Goal: Information Seeking & Learning: Find specific fact

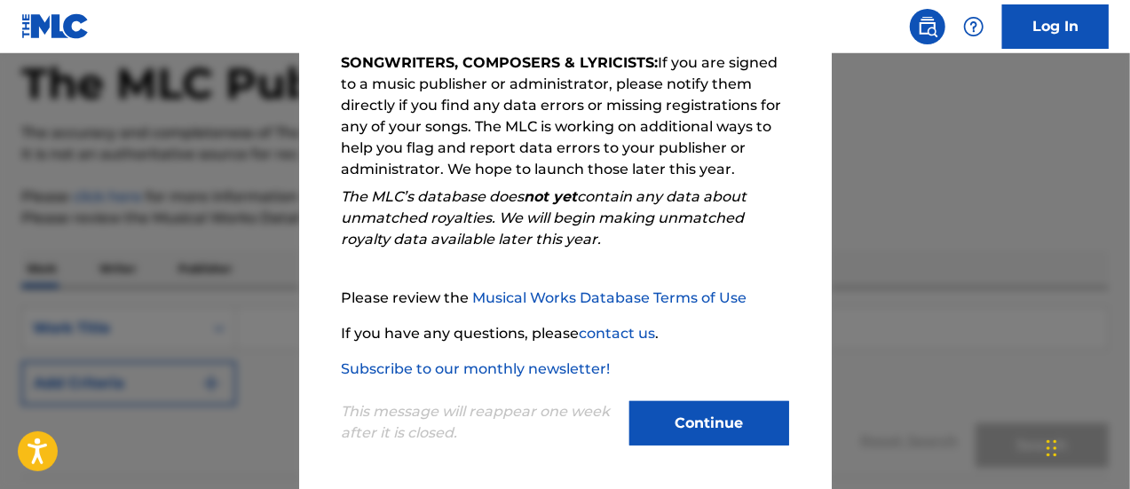
scroll to position [322, 0]
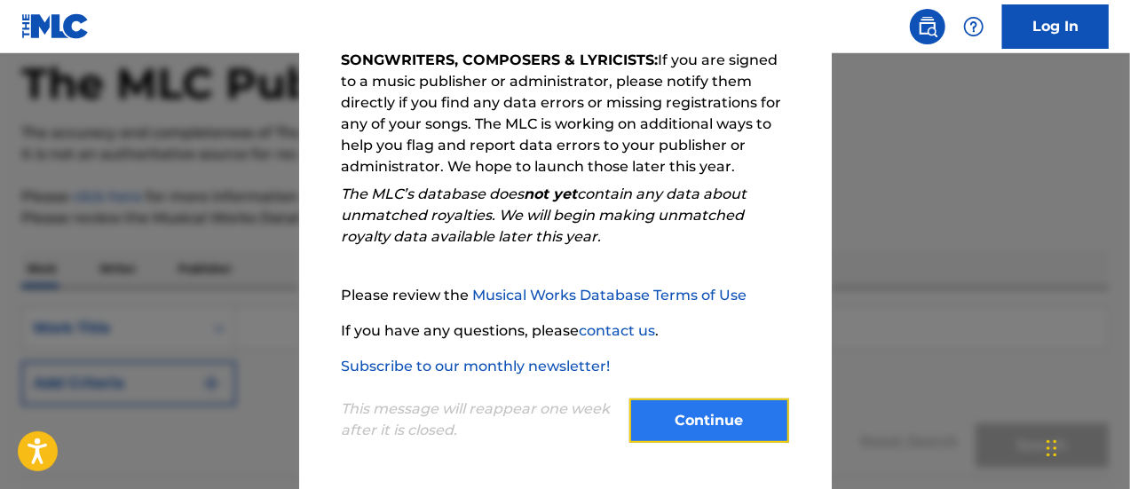
click at [700, 425] on button "Continue" at bounding box center [709, 421] width 160 height 44
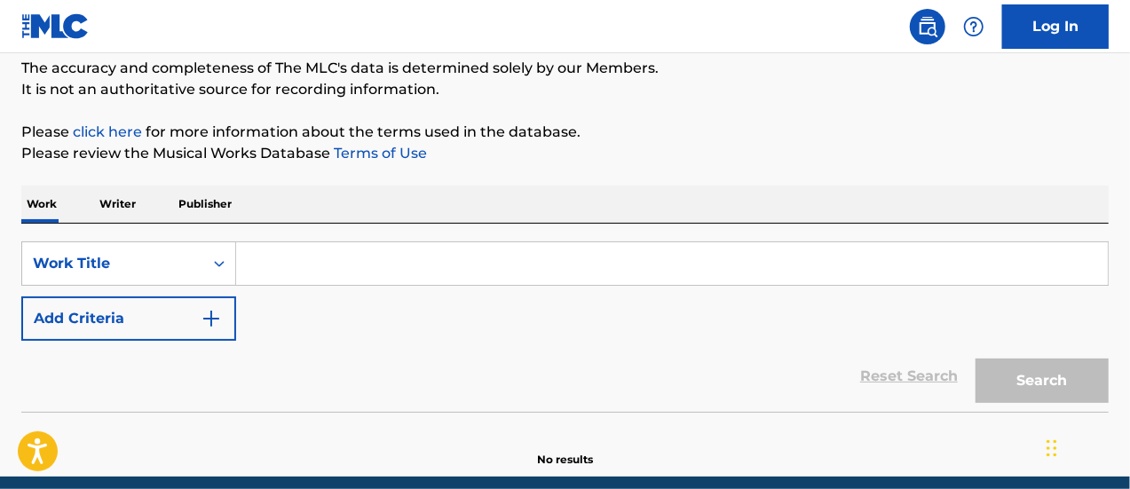
scroll to position [178, 0]
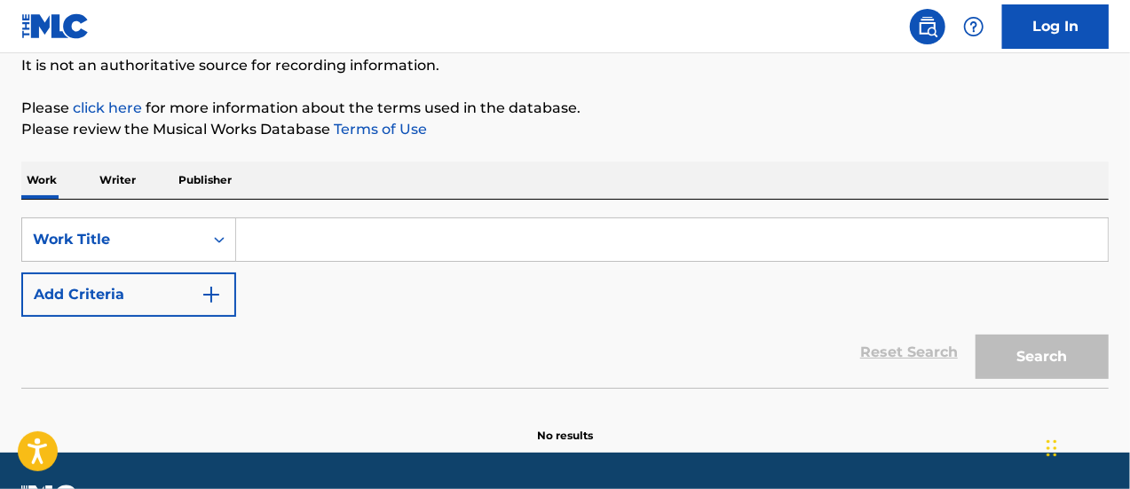
click at [253, 231] on input "Search Form" at bounding box center [672, 239] width 872 height 43
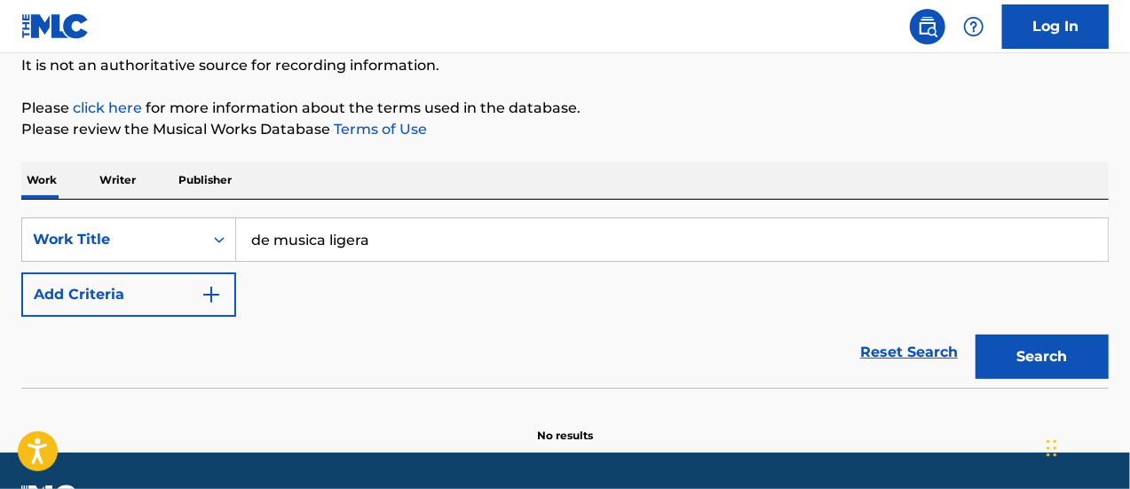
type input "de musica ligera"
click at [976, 335] on button "Search" at bounding box center [1042, 357] width 133 height 44
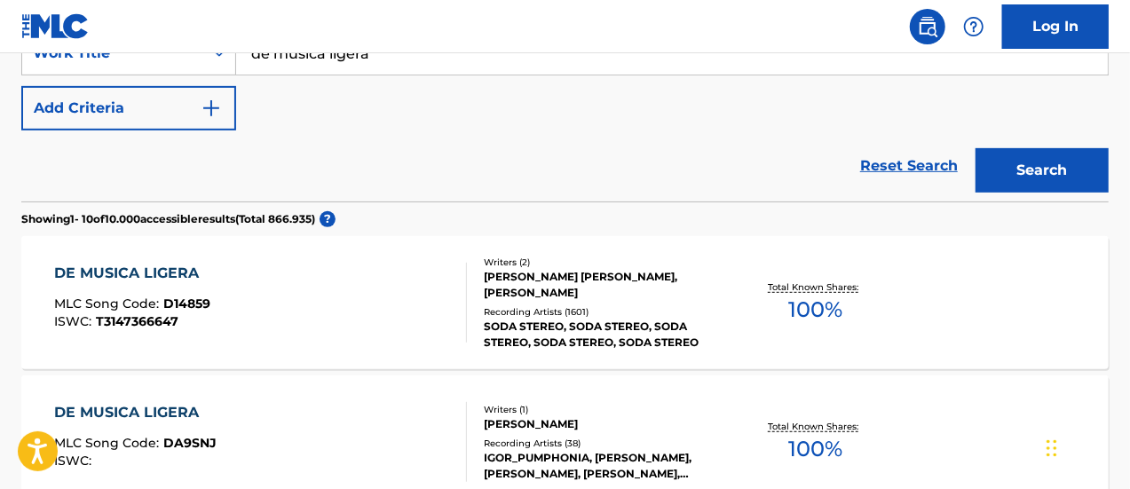
scroll to position [355, 0]
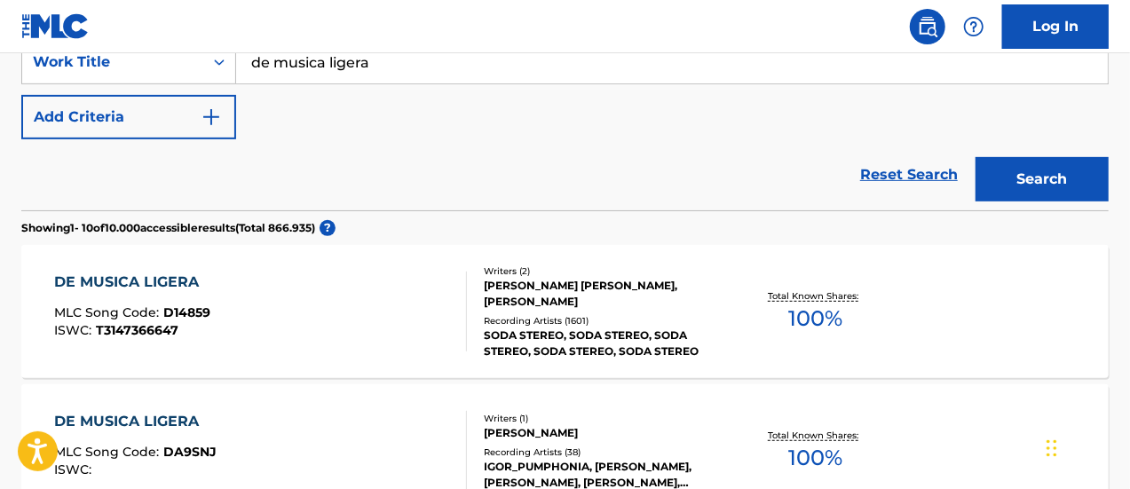
click at [170, 276] on div "DE MUSICA LIGERA" at bounding box center [132, 282] width 156 height 21
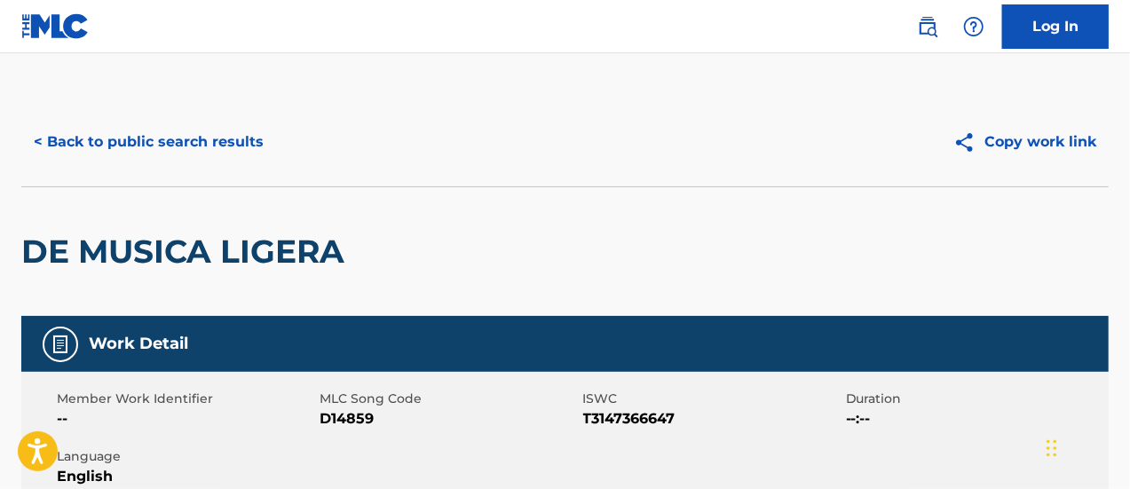
scroll to position [89, 0]
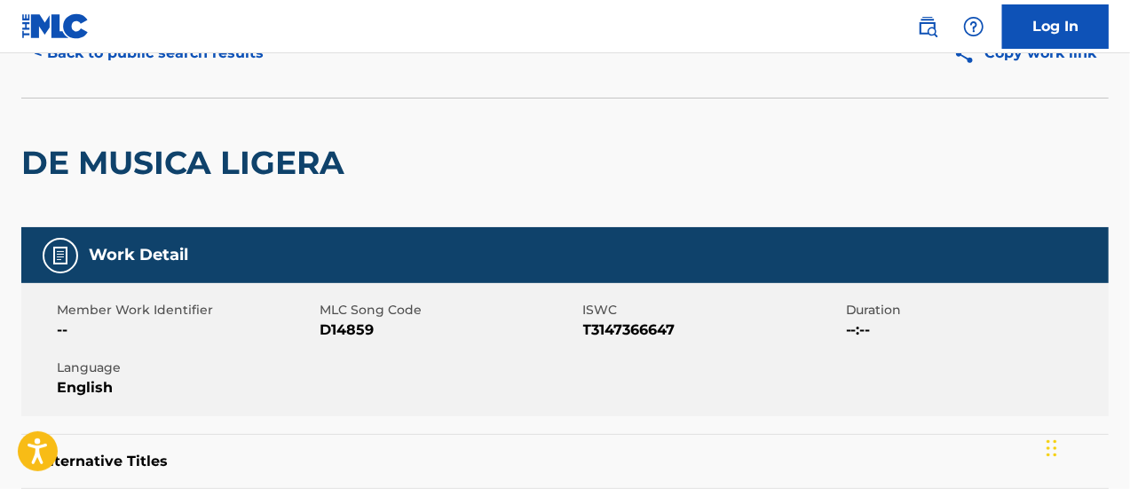
click at [121, 254] on h5 "Work Detail" at bounding box center [138, 255] width 99 height 20
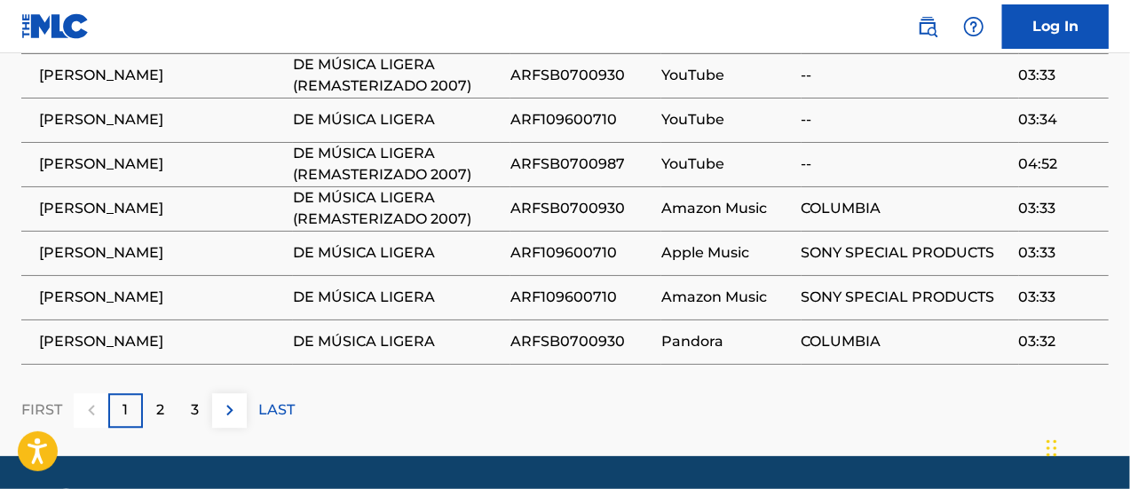
scroll to position [2161, 0]
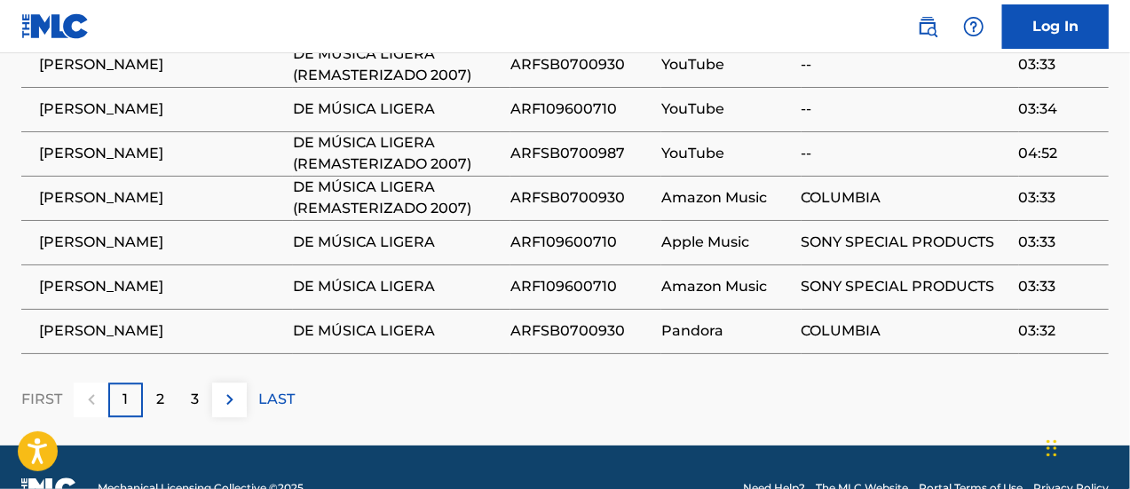
click at [787, 276] on span "Amazon Music" at bounding box center [726, 286] width 131 height 21
click at [71, 276] on span "[PERSON_NAME]" at bounding box center [161, 286] width 245 height 21
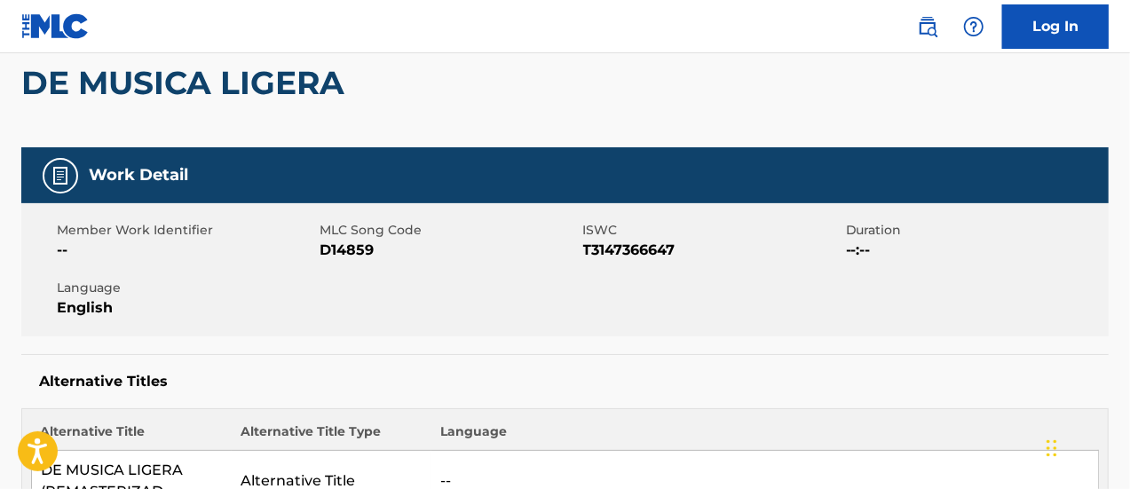
scroll to position [0, 0]
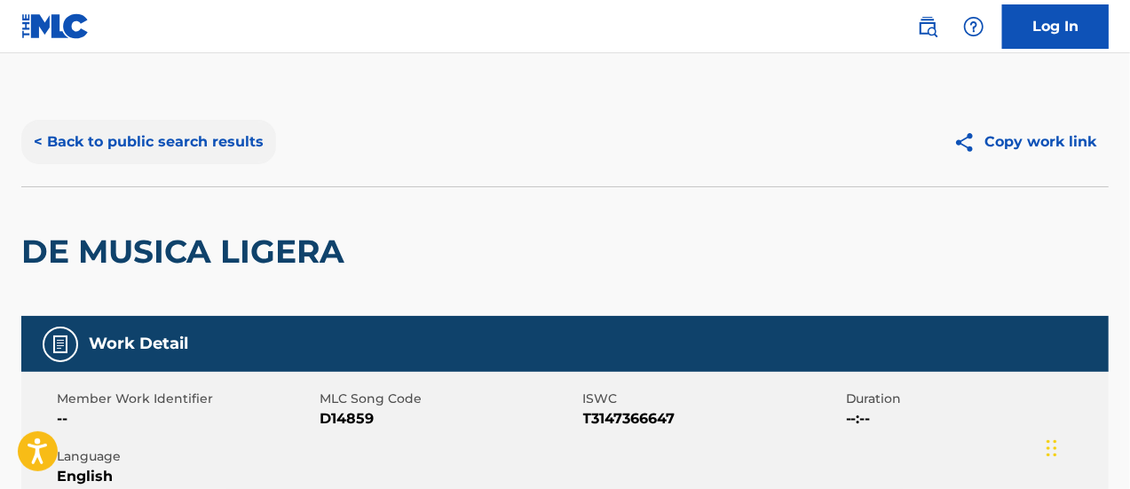
click at [38, 143] on button "< Back to public search results" at bounding box center [148, 142] width 255 height 44
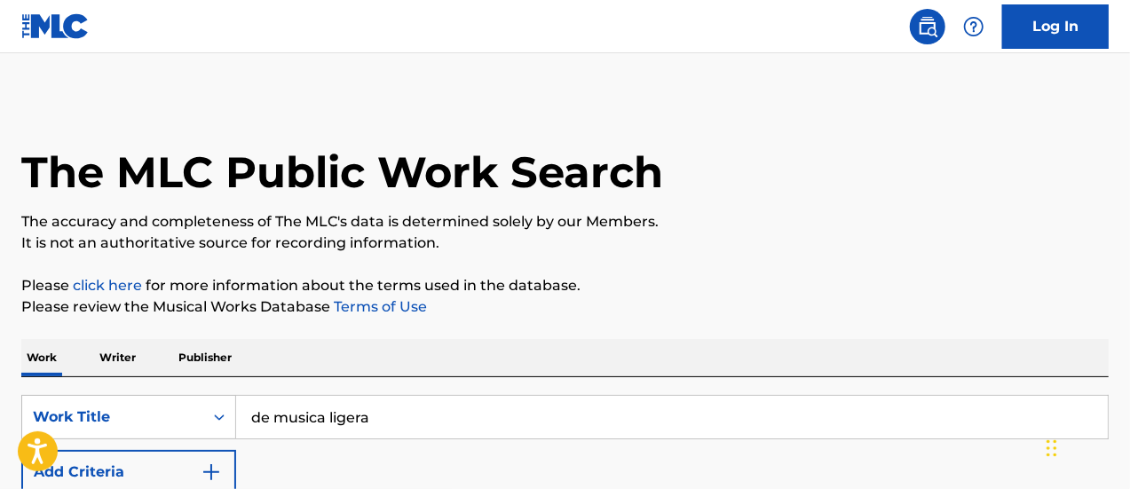
drag, startPoint x: 417, startPoint y: 425, endPoint x: 215, endPoint y: 377, distance: 208.0
click at [215, 377] on div "SearchWithCriteria25a05637-d58a-409a-9f2a-88fb64e36d7c Work Title de musica lig…" at bounding box center [564, 471] width 1087 height 188
type input "oro por cobre"
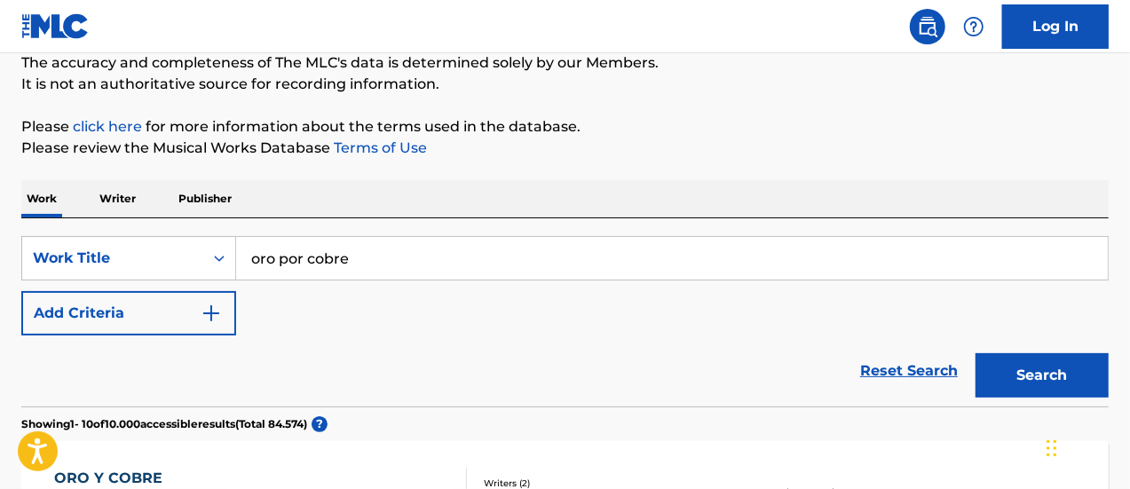
scroll to position [178, 0]
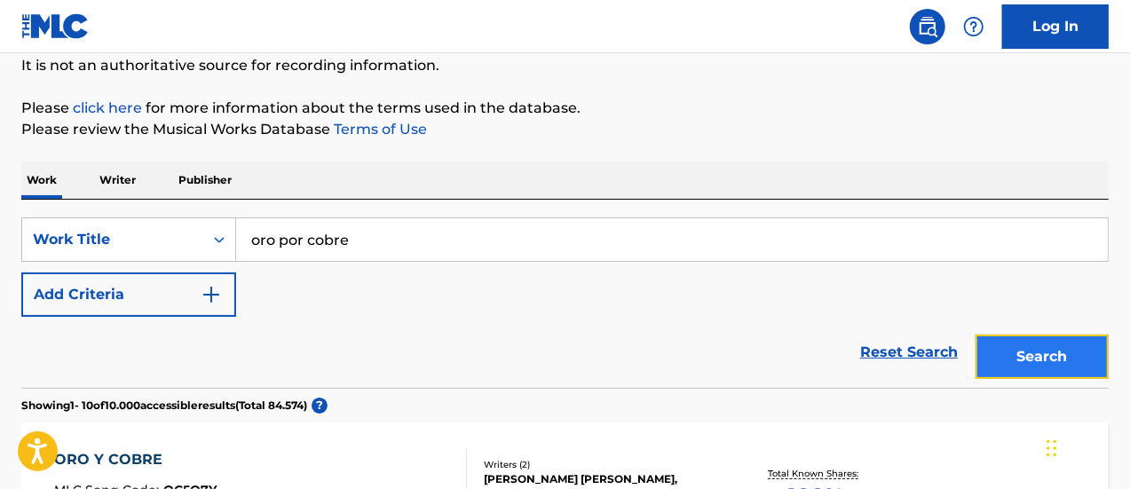
click at [1030, 347] on button "Search" at bounding box center [1042, 357] width 133 height 44
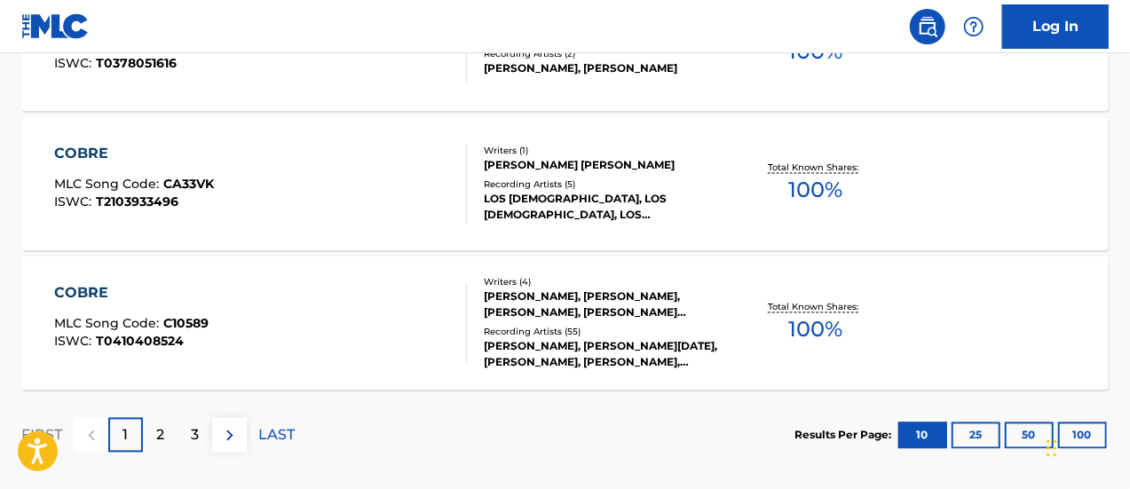
scroll to position [1683, 0]
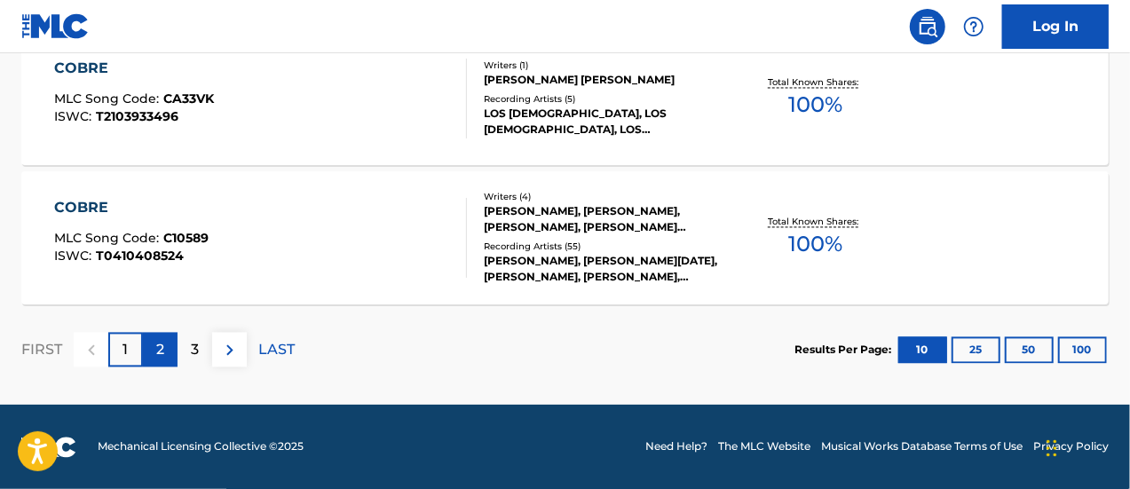
click at [152, 342] on div "2" at bounding box center [160, 350] width 35 height 35
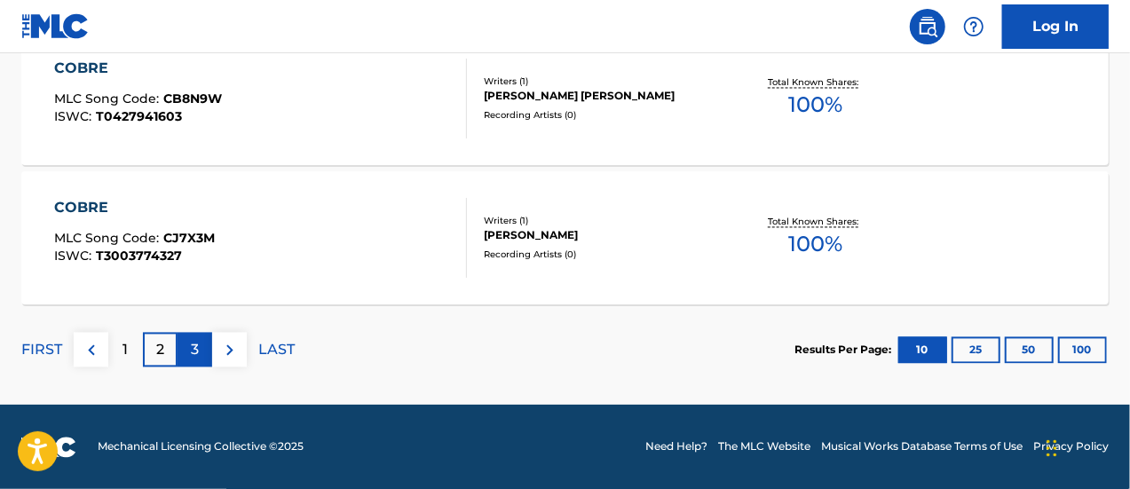
click at [194, 340] on p "3" at bounding box center [195, 350] width 8 height 21
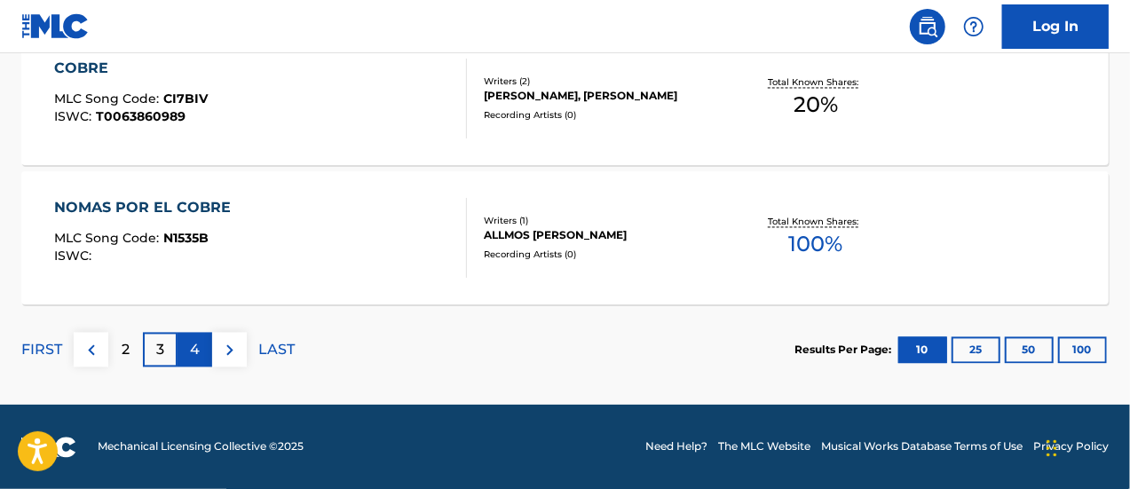
click at [202, 360] on div "4" at bounding box center [195, 350] width 35 height 35
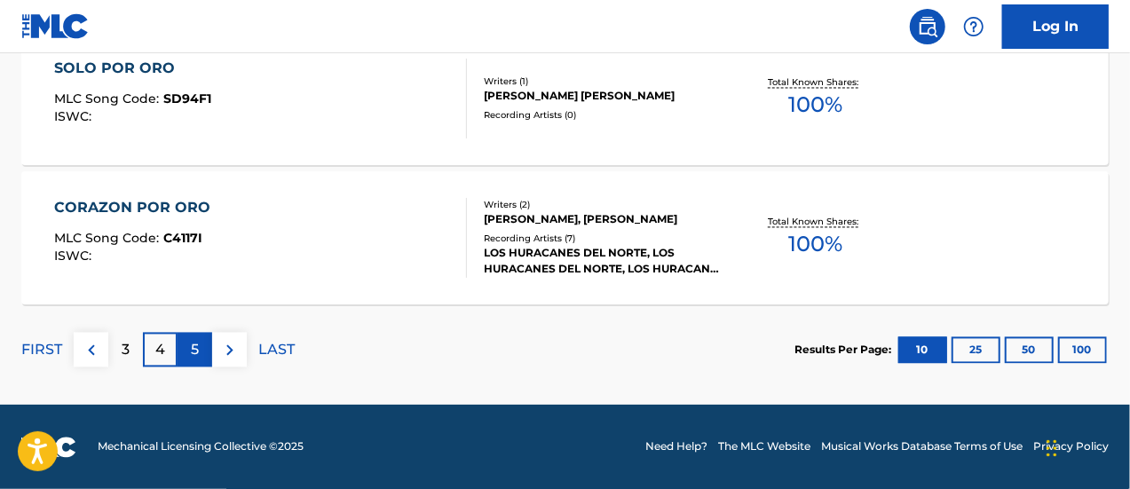
click at [196, 360] on p "5" at bounding box center [195, 350] width 8 height 21
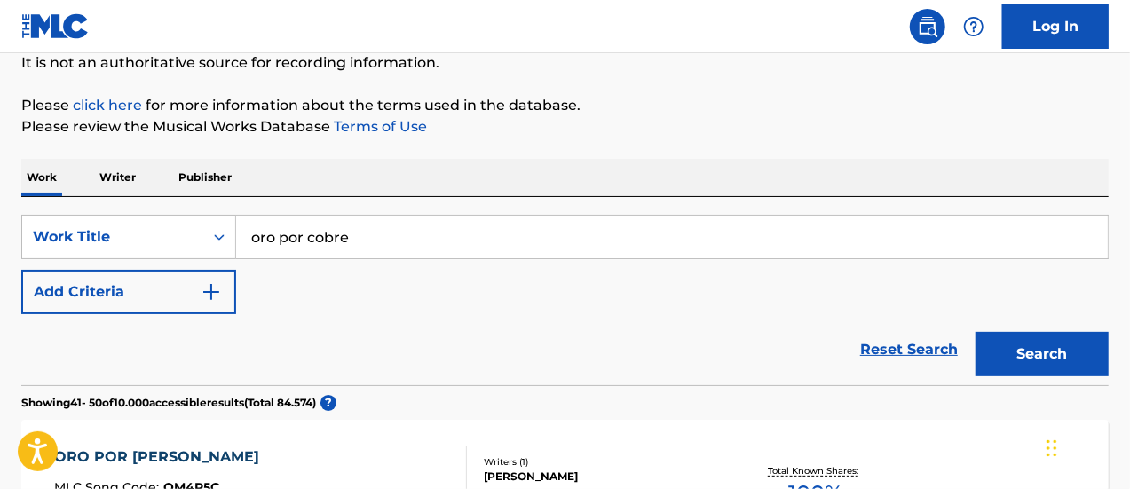
scroll to position [178, 0]
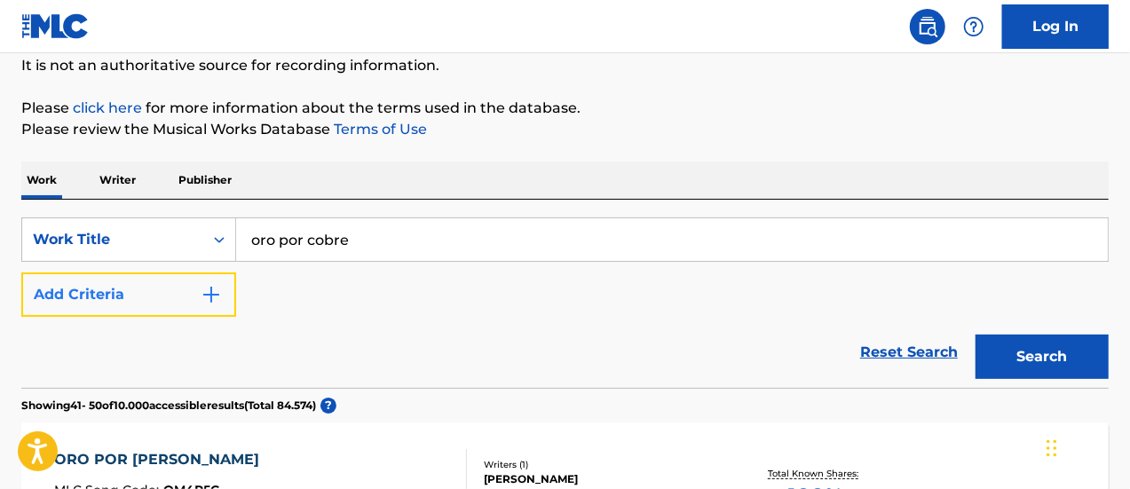
click at [224, 293] on button "Add Criteria" at bounding box center [128, 295] width 215 height 44
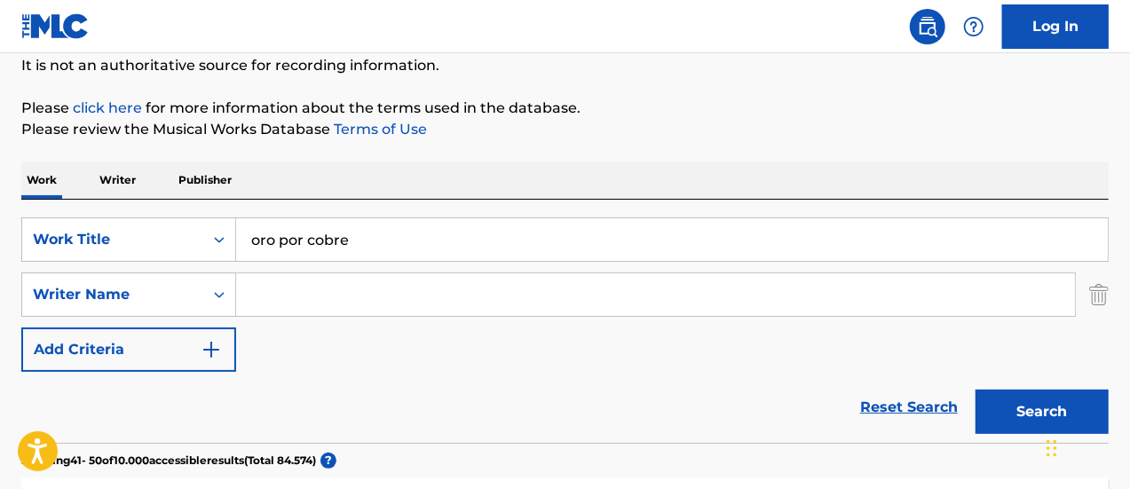
click at [287, 296] on input "Search Form" at bounding box center [655, 294] width 839 height 43
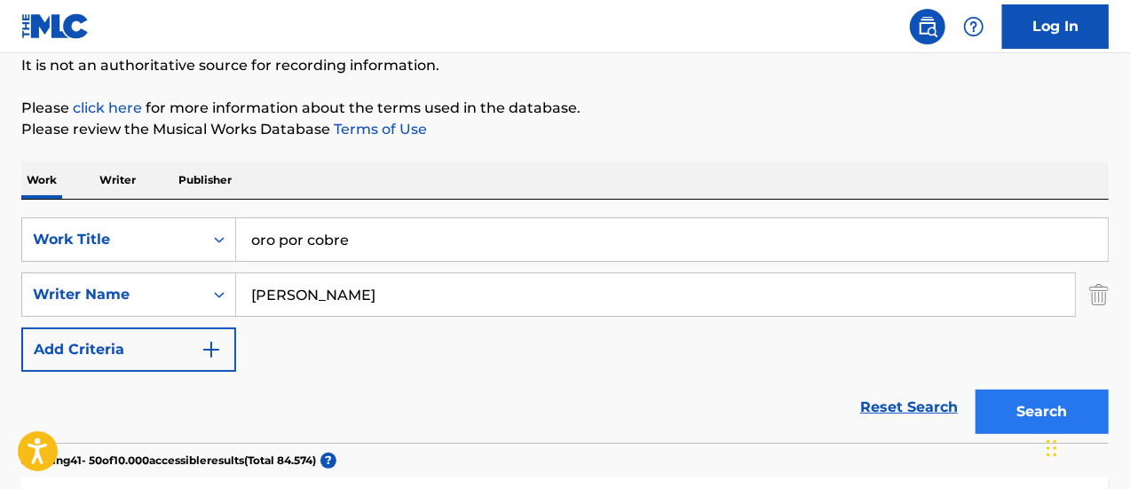
type input "[PERSON_NAME]"
click at [1014, 410] on button "Search" at bounding box center [1042, 412] width 133 height 44
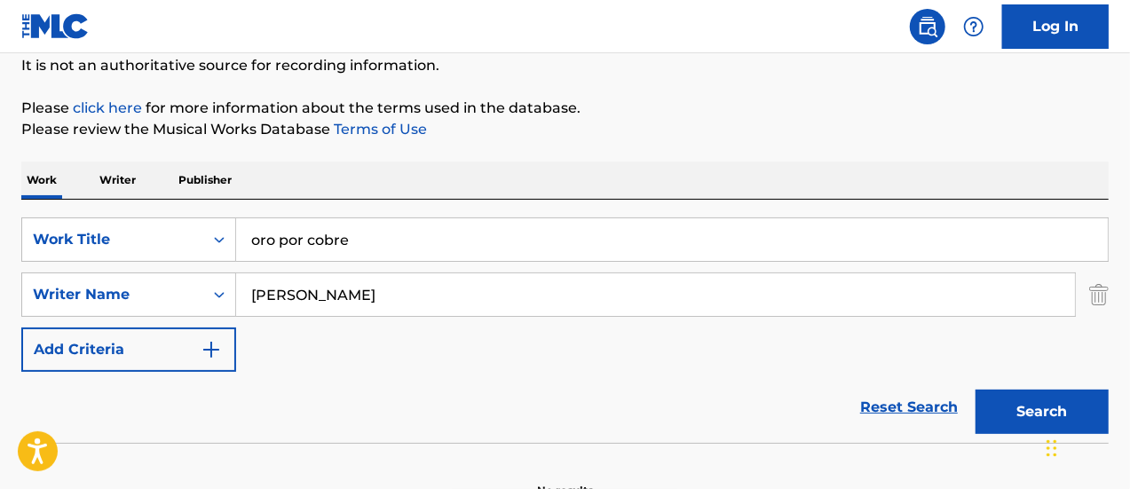
scroll to position [89, 0]
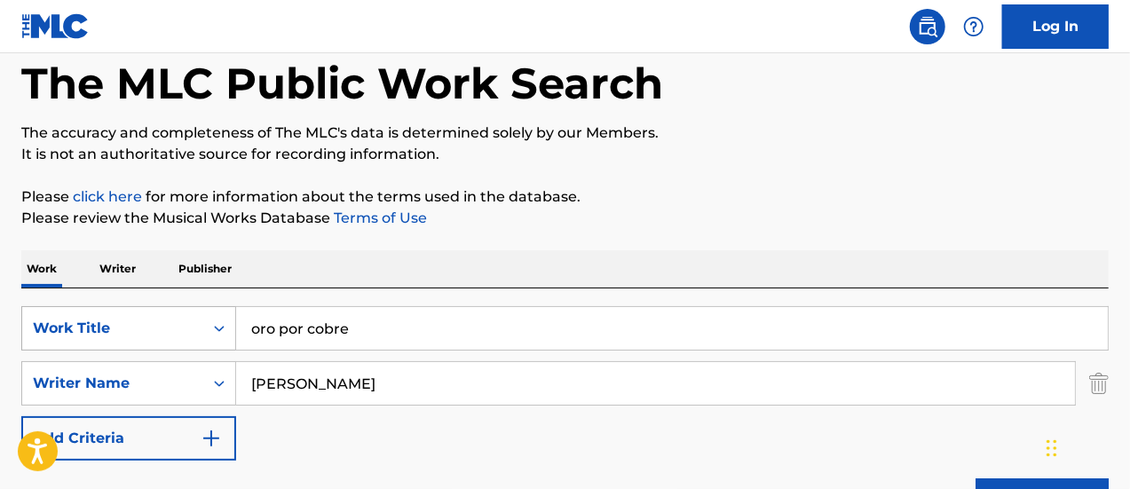
drag, startPoint x: 361, startPoint y: 329, endPoint x: 179, endPoint y: 315, distance: 182.5
click at [179, 315] on div "SearchWithCriteria25a05637-d58a-409a-9f2a-88fb64e36d7c Work Title oro por cobre" at bounding box center [564, 328] width 1087 height 44
drag, startPoint x: 336, startPoint y: 386, endPoint x: 188, endPoint y: 352, distance: 151.2
click at [188, 352] on div "SearchWithCriteria25a05637-d58a-409a-9f2a-88fb64e36d7c Work Title SearchWithCri…" at bounding box center [564, 383] width 1087 height 154
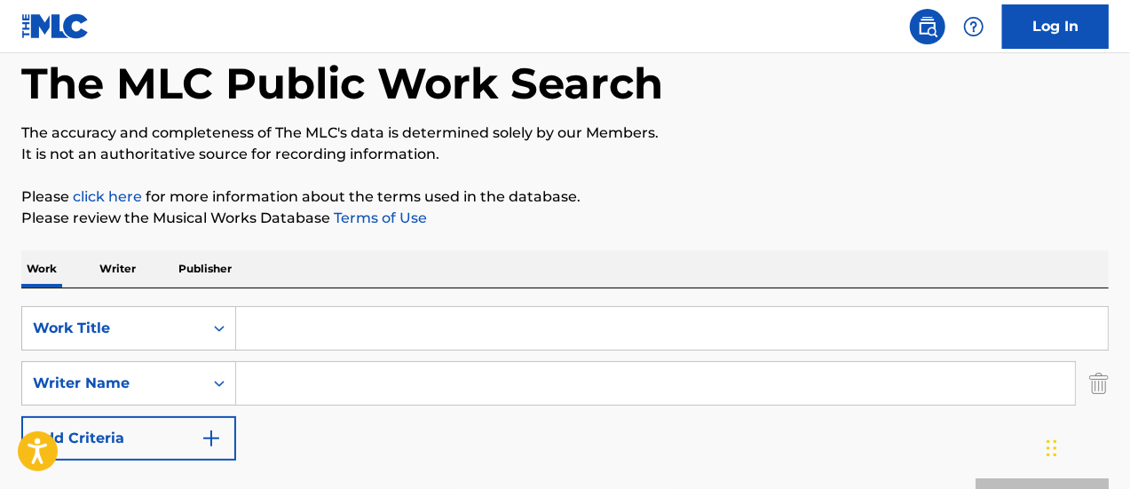
click at [260, 322] on input "Search Form" at bounding box center [672, 328] width 872 height 43
type input "dance crip"
click at [272, 387] on input "Search Form" at bounding box center [655, 383] width 839 height 43
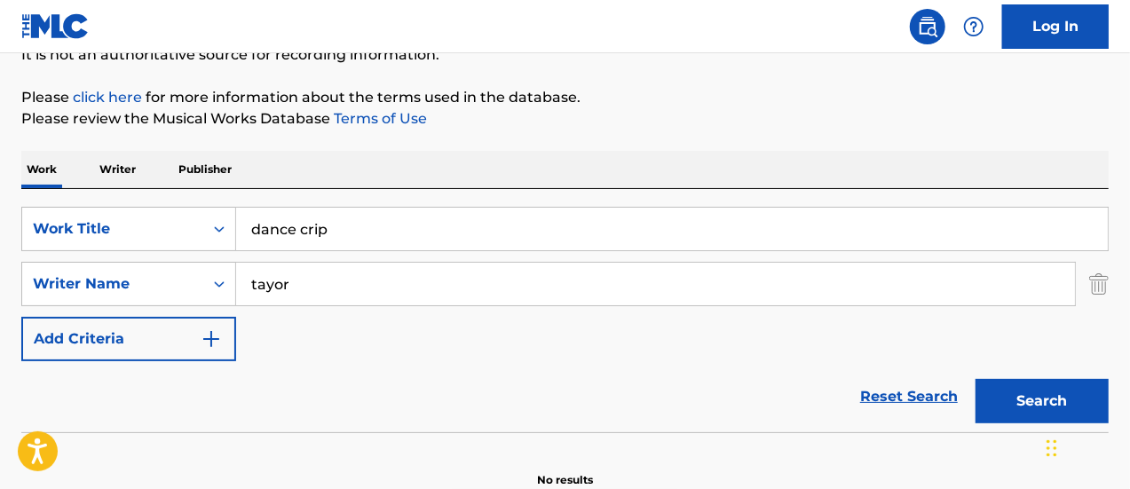
scroll to position [266, 0]
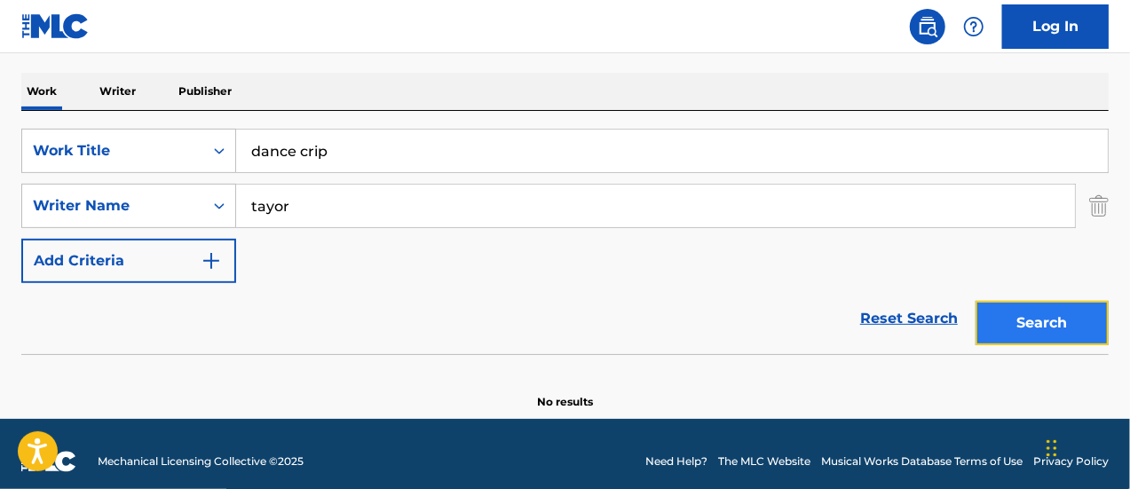
click at [1023, 319] on button "Search" at bounding box center [1042, 323] width 133 height 44
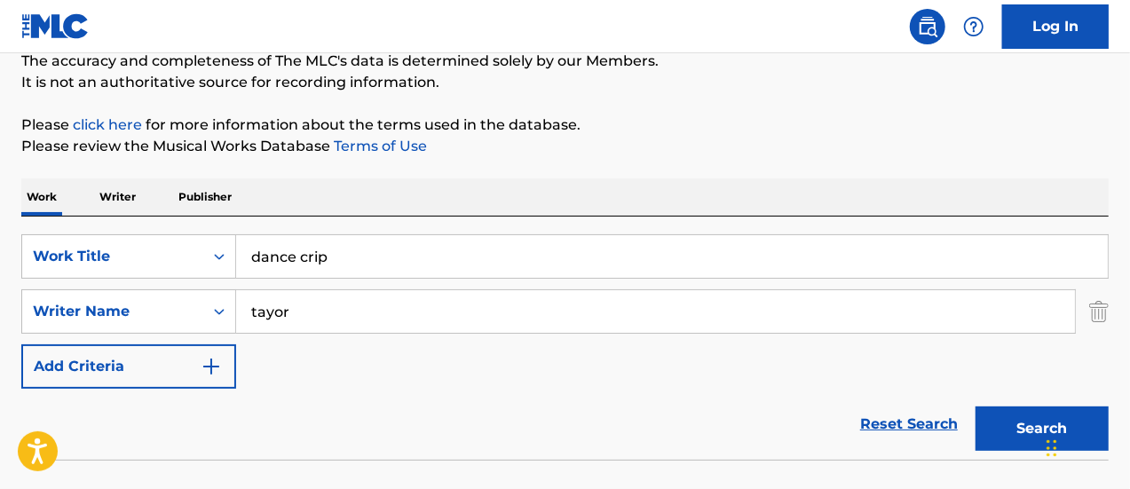
scroll to position [178, 0]
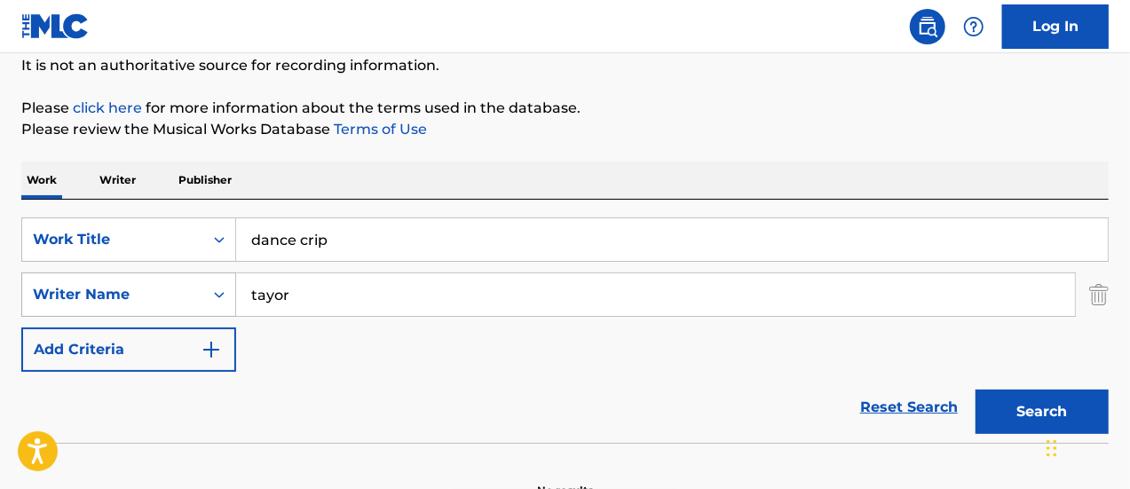
drag, startPoint x: 280, startPoint y: 290, endPoint x: 153, endPoint y: 281, distance: 127.3
click at [148, 281] on div "SearchWithCriteria81fe6bb3-9c5a-4fa4-a3ff-847039f0ab48 Writer Name [PERSON_NAME]" at bounding box center [564, 295] width 1087 height 44
type input "r"
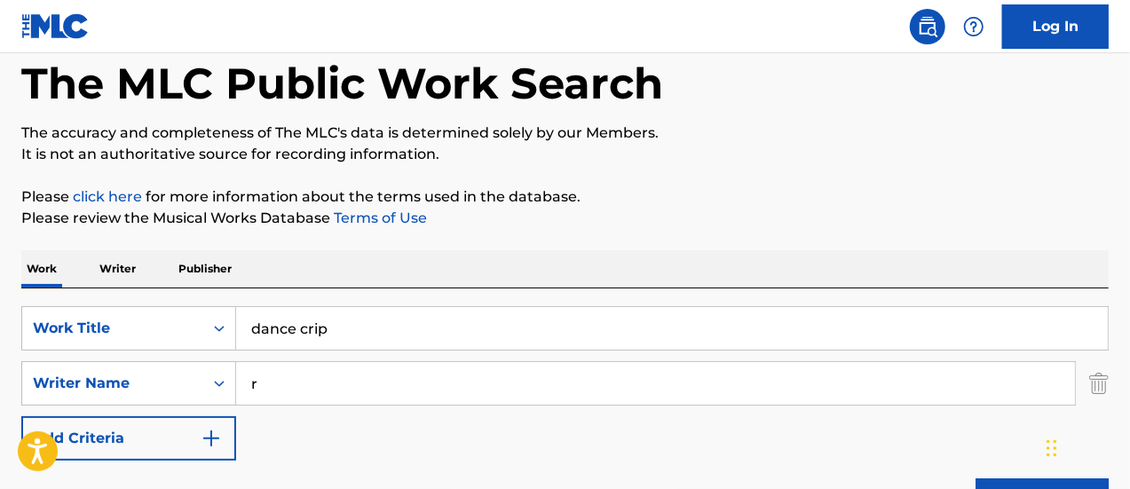
scroll to position [89, 0]
drag, startPoint x: 282, startPoint y: 392, endPoint x: 194, endPoint y: 352, distance: 97.3
click at [194, 352] on div "SearchWithCriteria25a05637-d58a-409a-9f2a-88fb64e36d7c Work Title dance crip Se…" at bounding box center [564, 383] width 1087 height 154
drag, startPoint x: 328, startPoint y: 328, endPoint x: 155, endPoint y: 301, distance: 175.1
click at [155, 301] on div "SearchWithCriteria25a05637-d58a-409a-9f2a-88fb64e36d7c Work Title dance crip Se…" at bounding box center [564, 410] width 1087 height 243
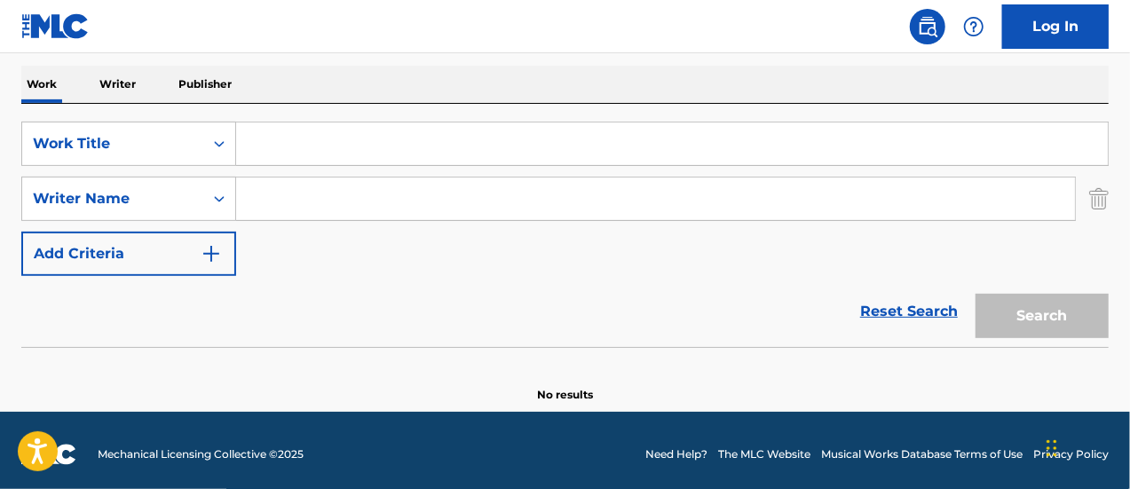
scroll to position [281, 0]
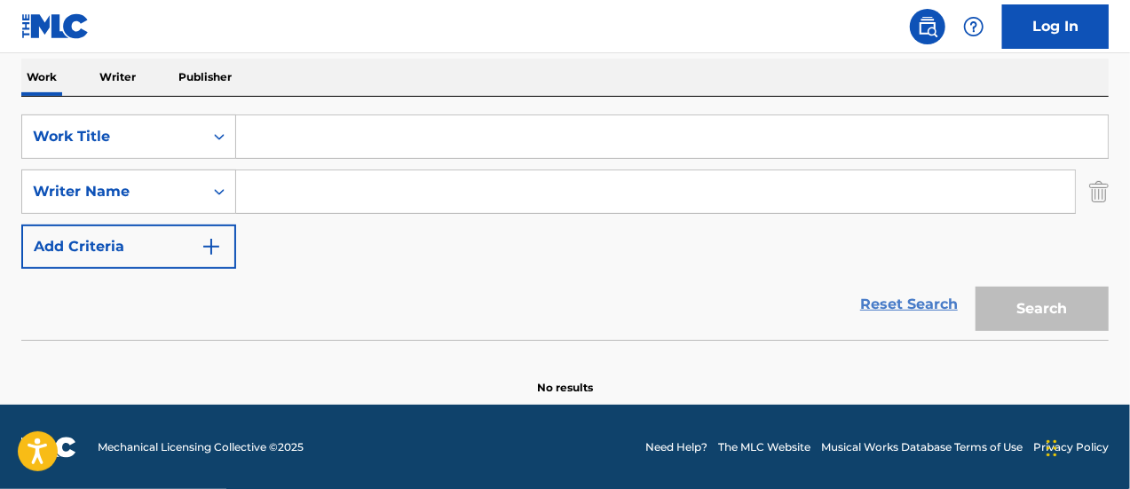
click at [897, 304] on link "Reset Search" at bounding box center [908, 304] width 115 height 39
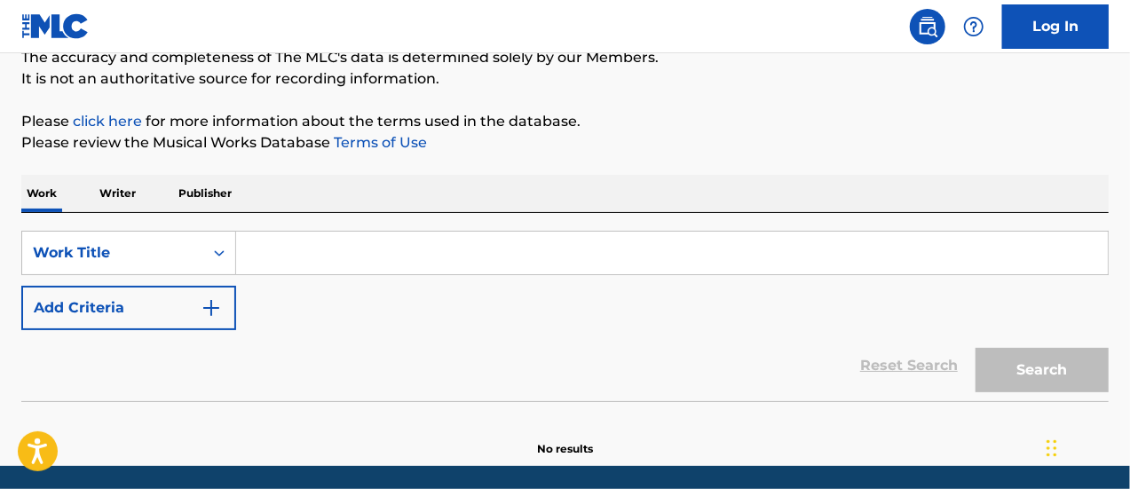
scroll to position [137, 0]
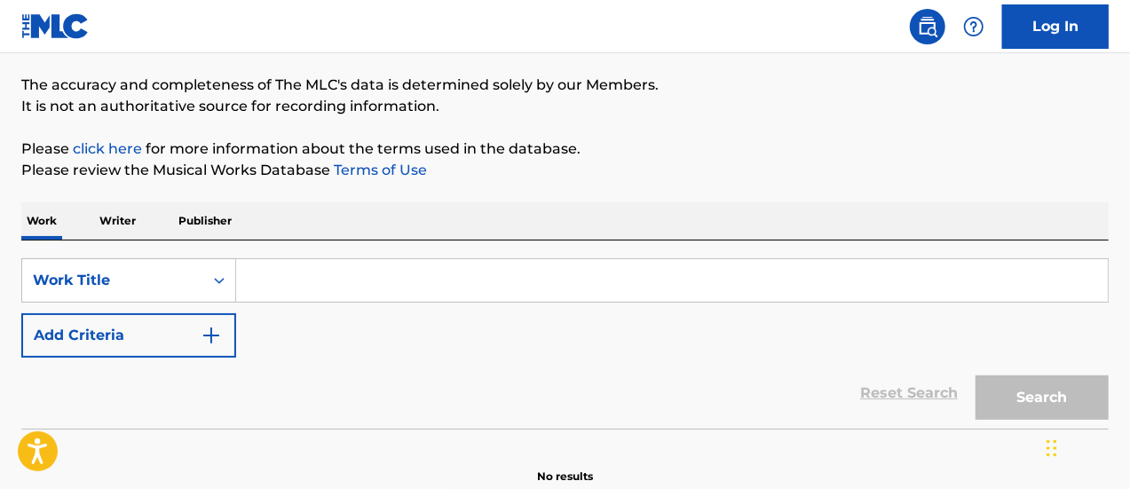
click at [279, 284] on input "Search Form" at bounding box center [672, 280] width 872 height 43
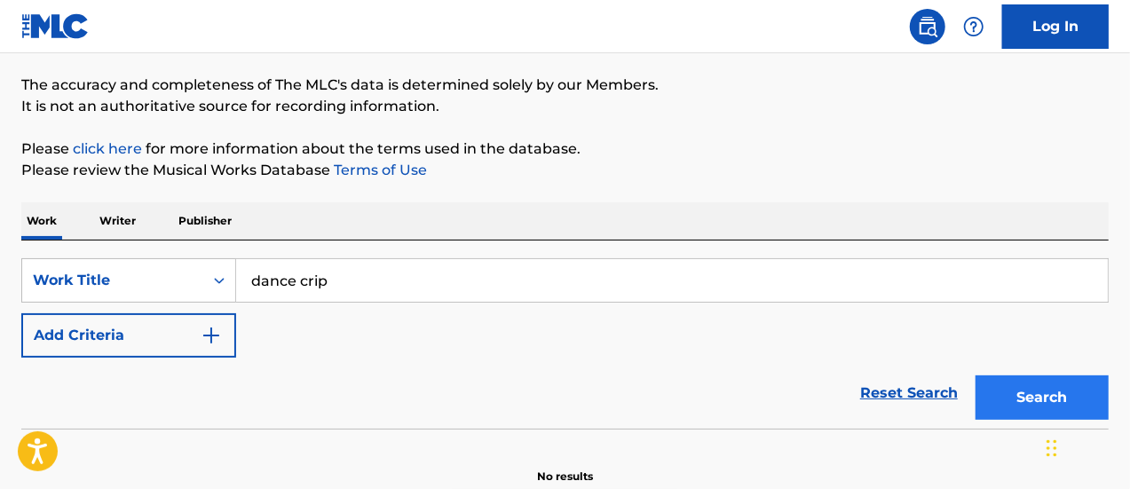
type input "dance crip"
click at [1032, 413] on button "Search" at bounding box center [1042, 398] width 133 height 44
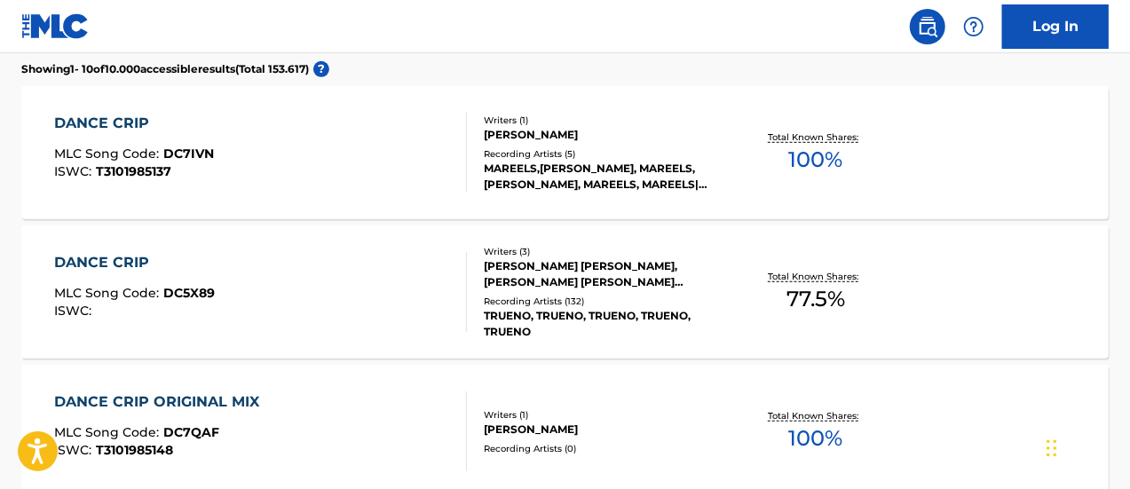
scroll to position [492, 0]
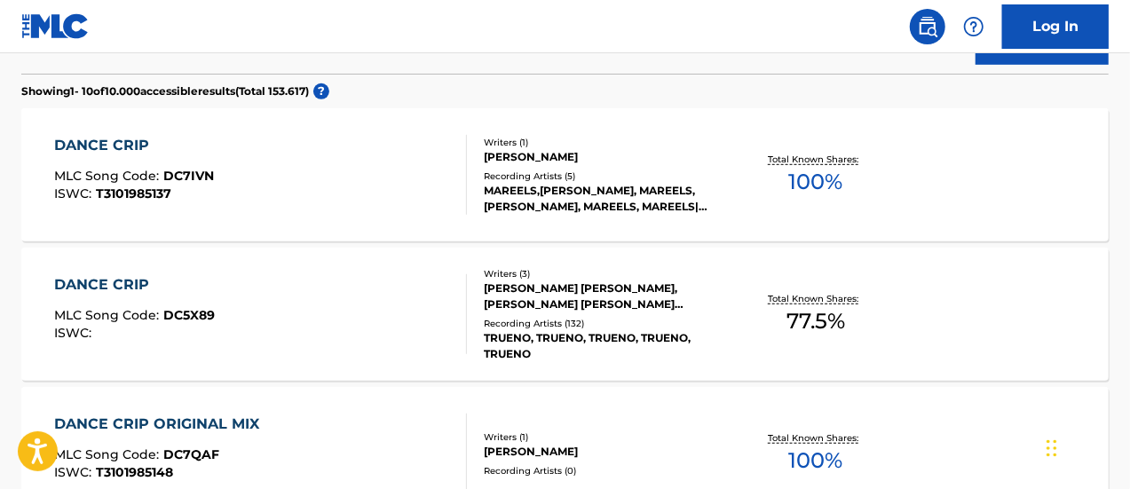
click at [110, 285] on div "DANCE CRIP" at bounding box center [134, 284] width 161 height 21
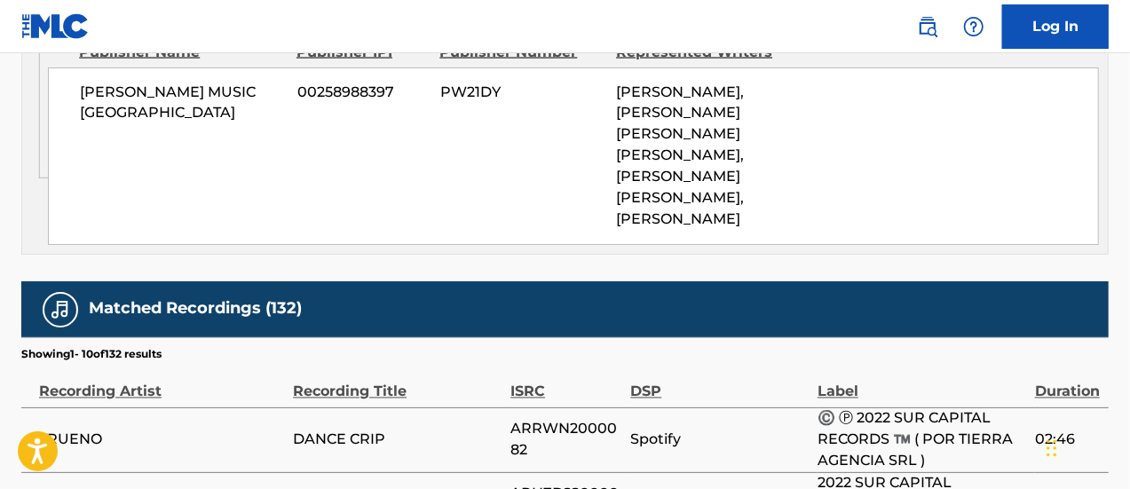
scroll to position [1509, 0]
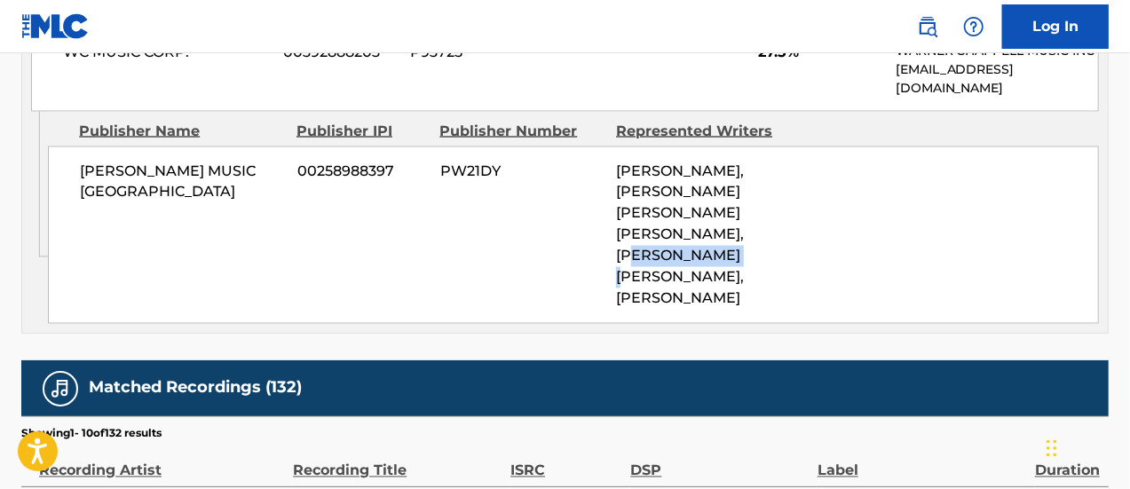
drag, startPoint x: 727, startPoint y: 206, endPoint x: 610, endPoint y: 213, distance: 117.4
click at [610, 213] on div "[PERSON_NAME] MUSIC ARGENTINA 00258988397 PW21DY [PERSON_NAME], [PERSON_NAME] […" at bounding box center [573, 235] width 1051 height 178
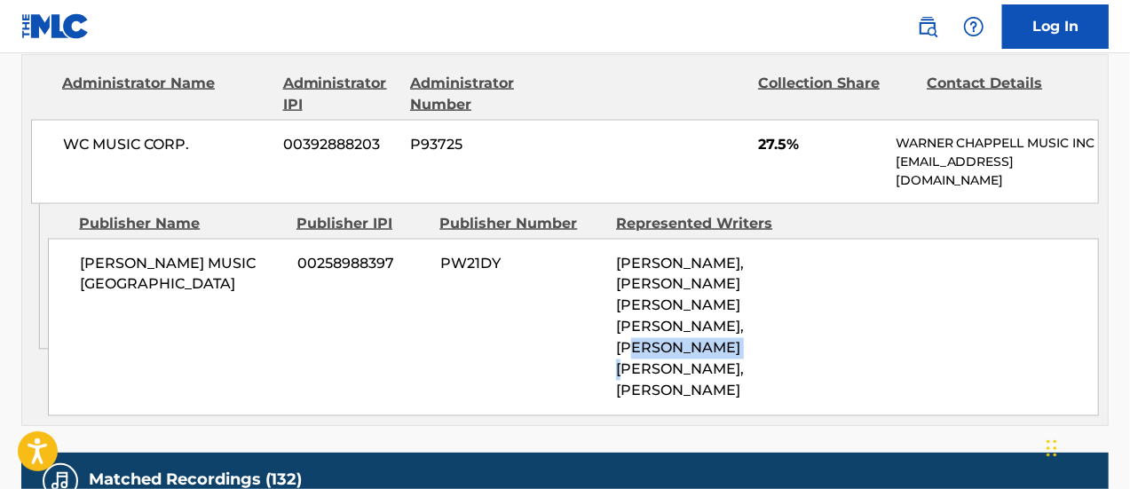
scroll to position [1420, 0]
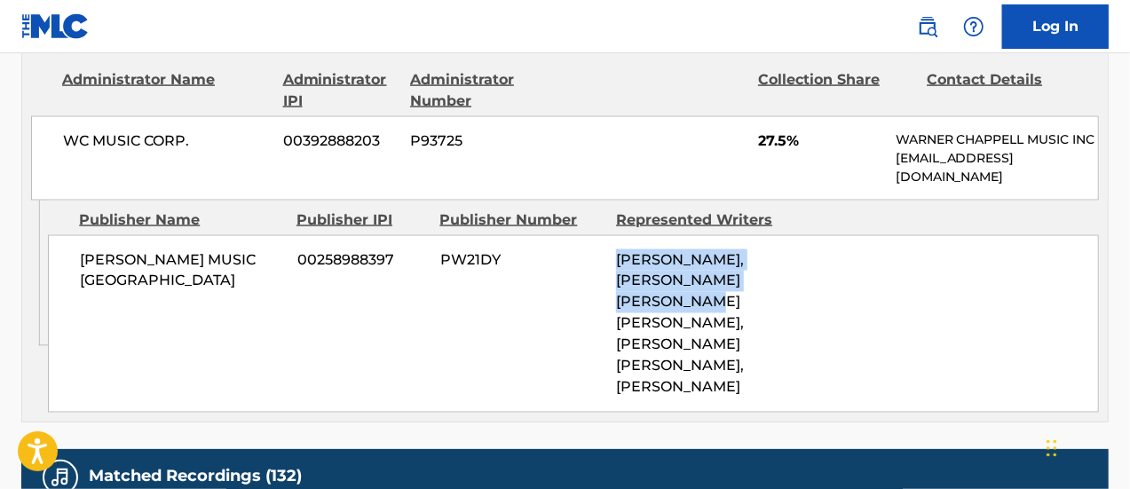
drag, startPoint x: 692, startPoint y: 260, endPoint x: 616, endPoint y: 224, distance: 84.6
click at [616, 249] on div "[PERSON_NAME], [PERSON_NAME] [PERSON_NAME] [PERSON_NAME], [PERSON_NAME] [PERSON…" at bounding box center [697, 323] width 162 height 149
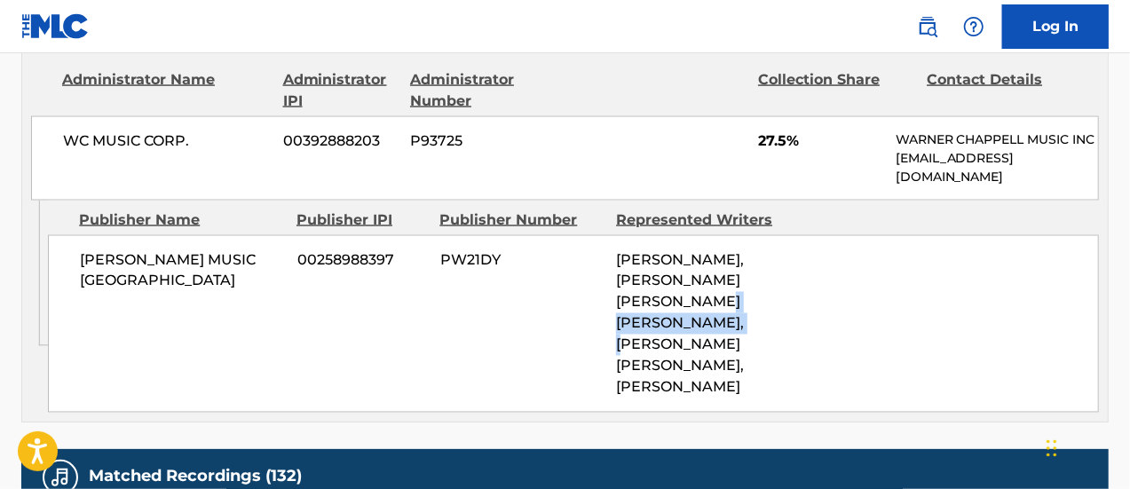
drag, startPoint x: 621, startPoint y: 276, endPoint x: 795, endPoint y: 272, distance: 174.9
click at [795, 272] on div "[PERSON_NAME] MUSIC ARGENTINA 00258988397 PW21DY [PERSON_NAME], [PERSON_NAME] […" at bounding box center [573, 324] width 1051 height 178
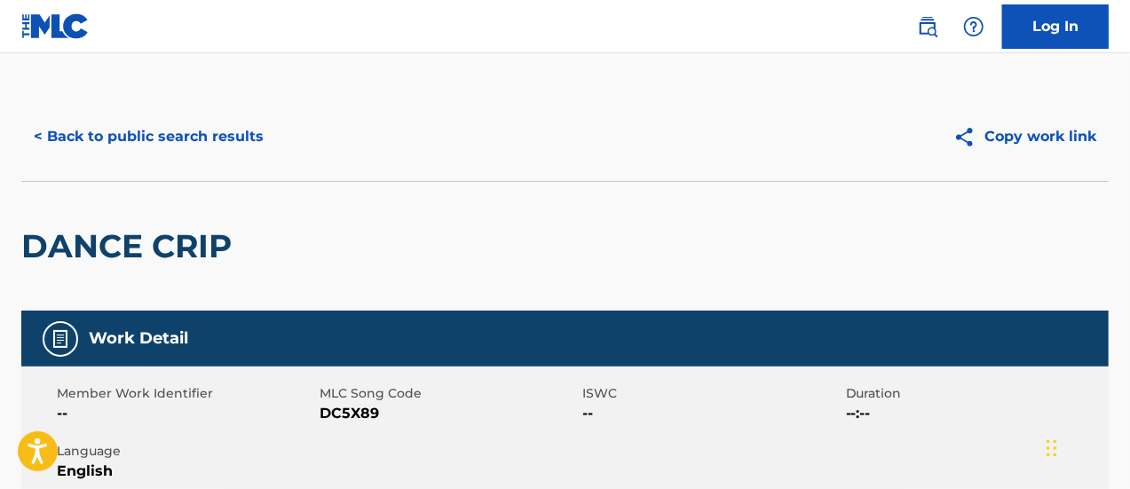
scroll to position [0, 0]
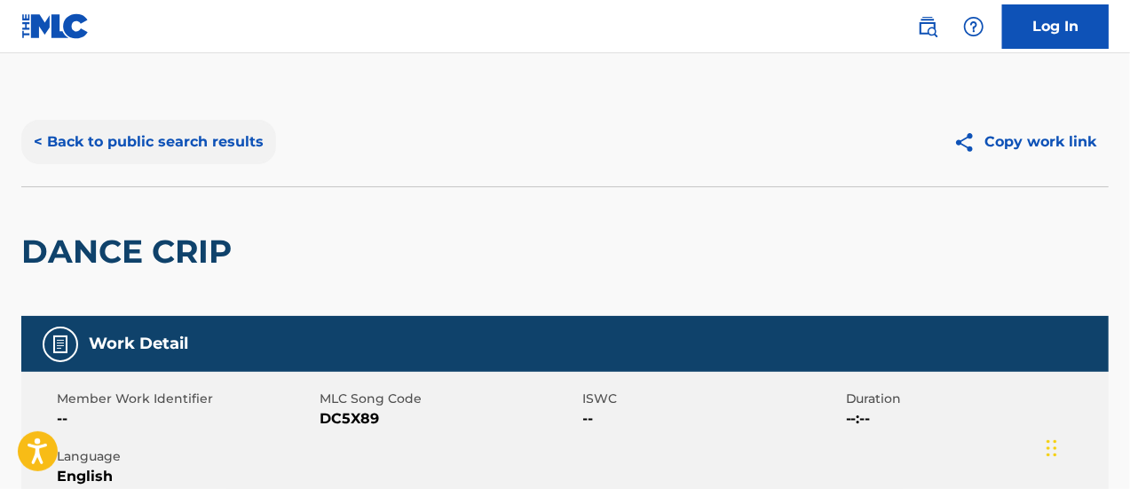
click at [40, 132] on button "< Back to public search results" at bounding box center [148, 142] width 255 height 44
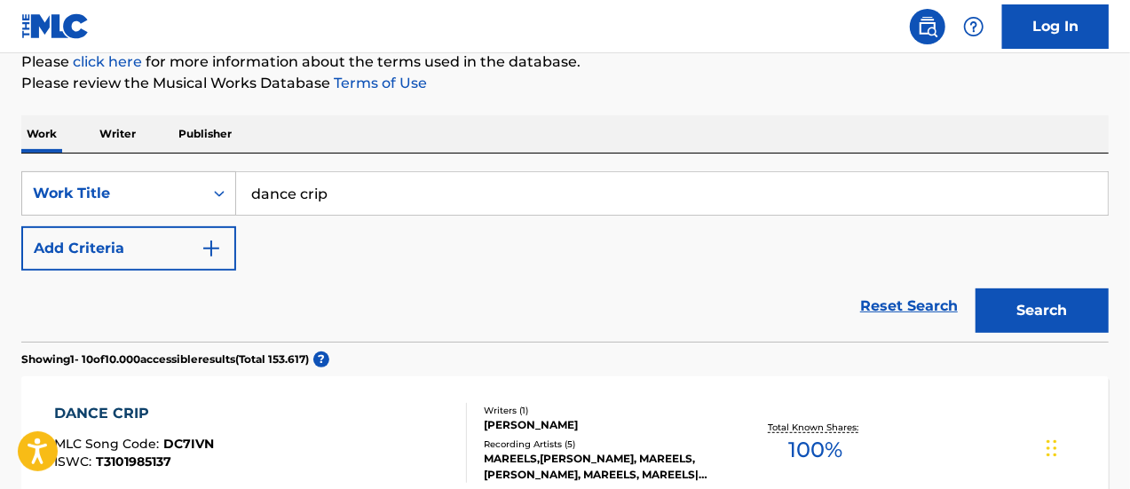
scroll to position [266, 0]
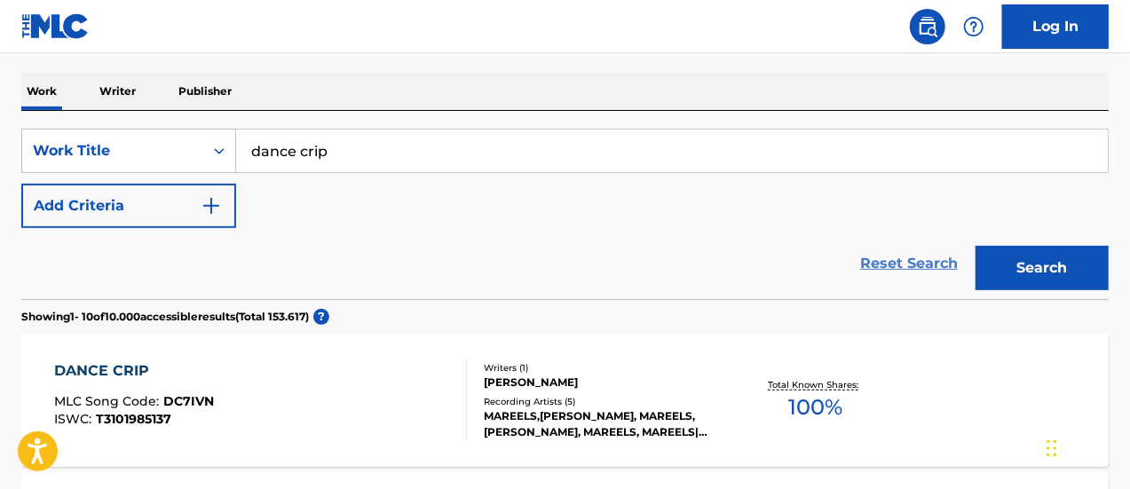
click at [879, 271] on link "Reset Search" at bounding box center [908, 263] width 115 height 39
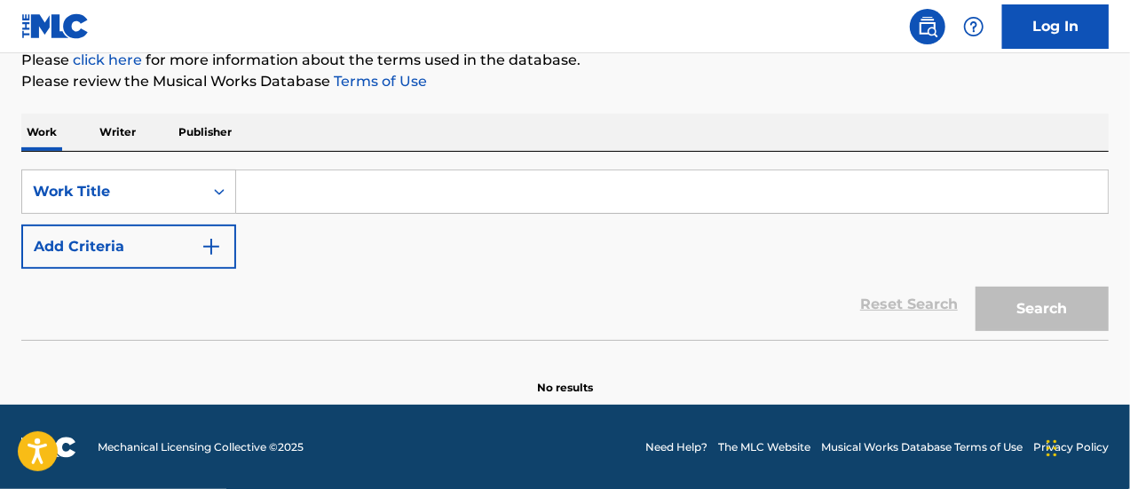
click at [341, 191] on input "Search Form" at bounding box center [672, 191] width 872 height 43
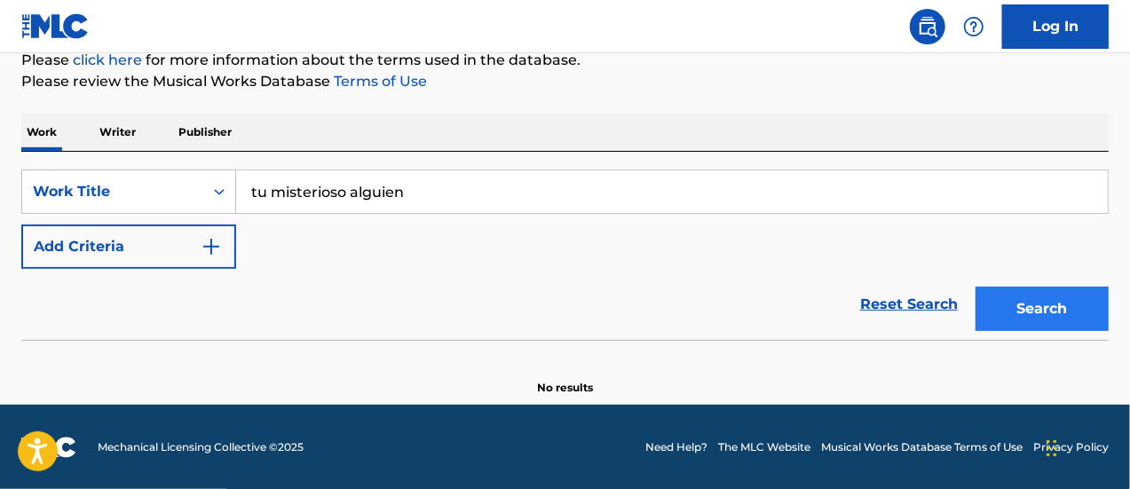
type input "tu misterioso alguien"
click at [1049, 310] on button "Search" at bounding box center [1042, 309] width 133 height 44
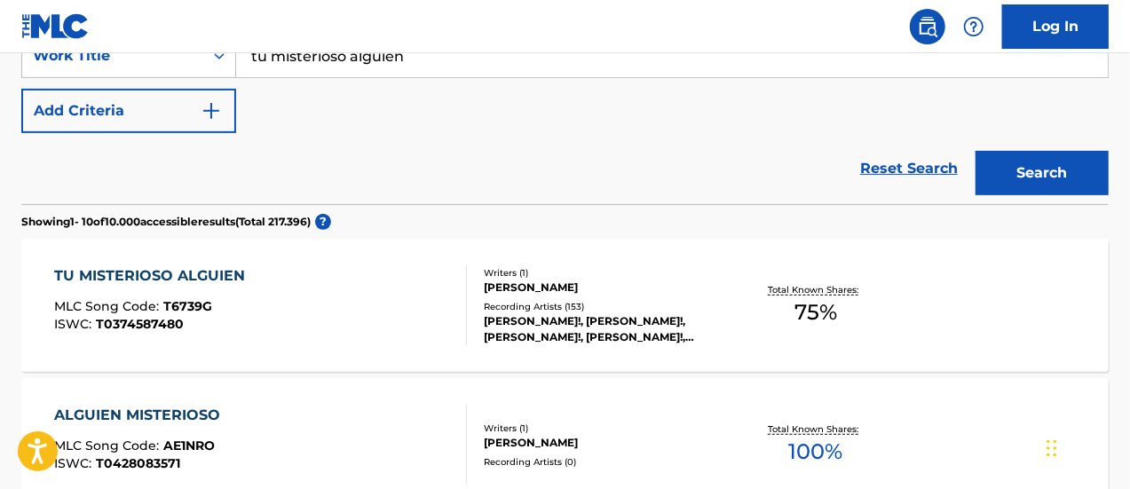
scroll to position [403, 0]
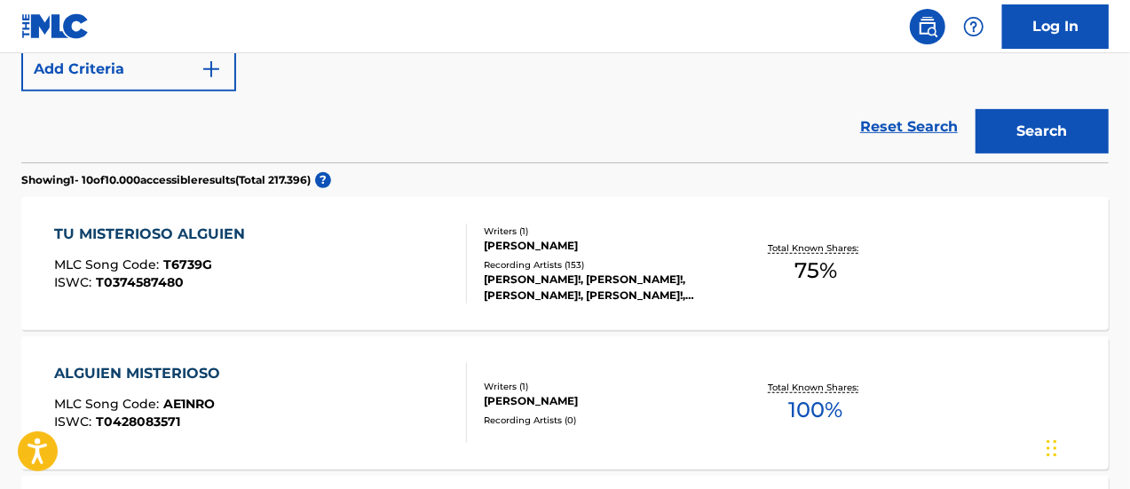
click at [213, 225] on div "TU MISTERIOSO ALGUIEN" at bounding box center [154, 234] width 200 height 21
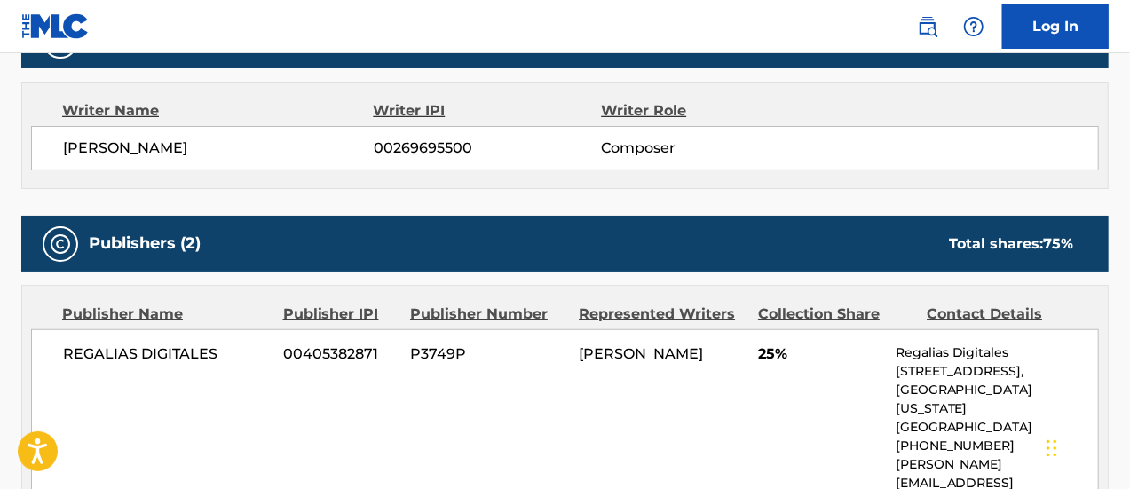
scroll to position [621, 0]
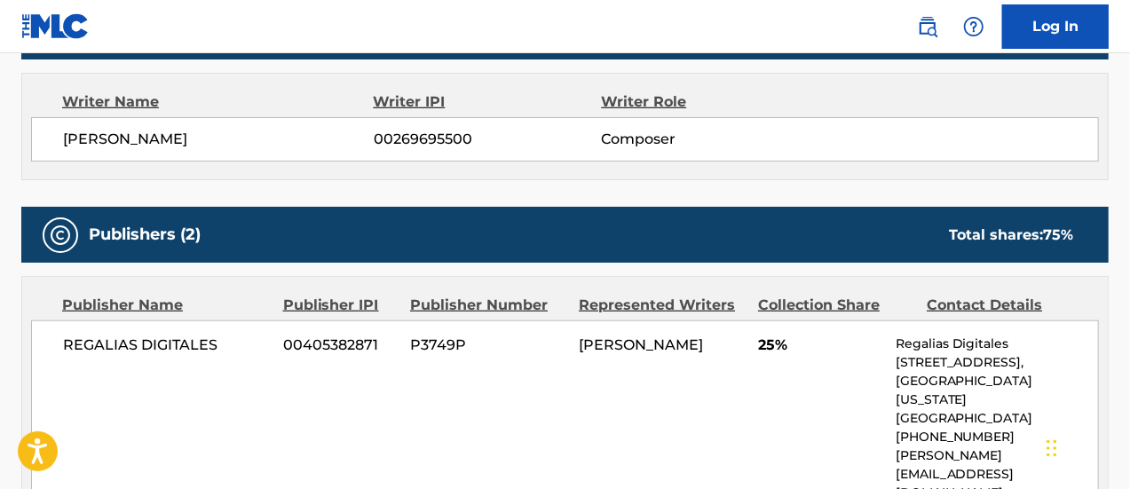
drag, startPoint x: 799, startPoint y: 333, endPoint x: 751, endPoint y: 328, distance: 48.1
click at [751, 328] on div "REGALIAS DIGITALES 00405382871 P3749P [PERSON_NAME] 25% Regalias Digitales [STR…" at bounding box center [565, 418] width 1068 height 196
click at [723, 377] on div "REGALIAS DIGITALES 00405382871 P3749P [PERSON_NAME] 25% Regalias Digitales [STR…" at bounding box center [565, 418] width 1068 height 196
drag, startPoint x: 756, startPoint y: 345, endPoint x: 797, endPoint y: 347, distance: 40.9
click at [797, 347] on div "REGALIAS DIGITALES 00405382871 P3749P [PERSON_NAME] 25% Regalias Digitales [STR…" at bounding box center [565, 418] width 1068 height 196
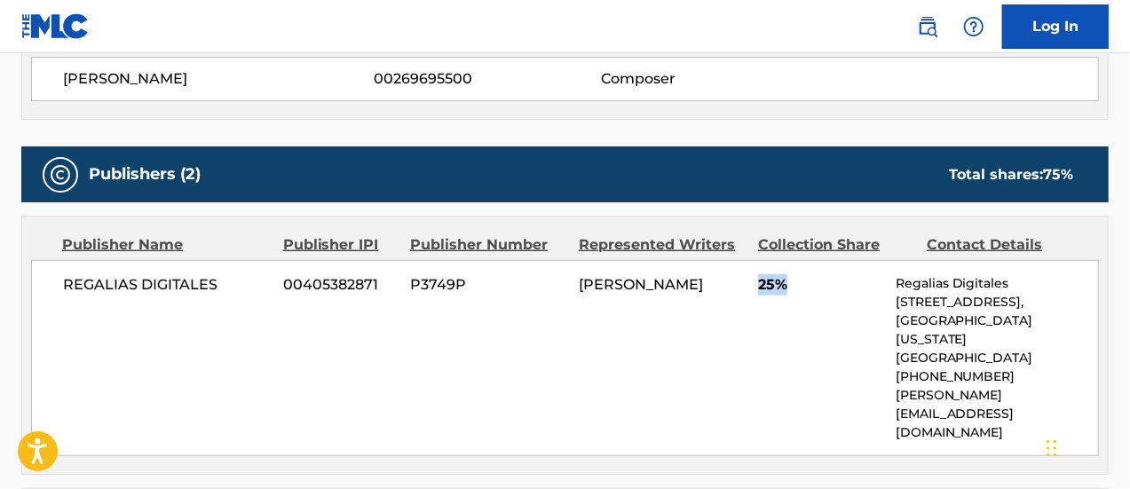
scroll to position [710, 0]
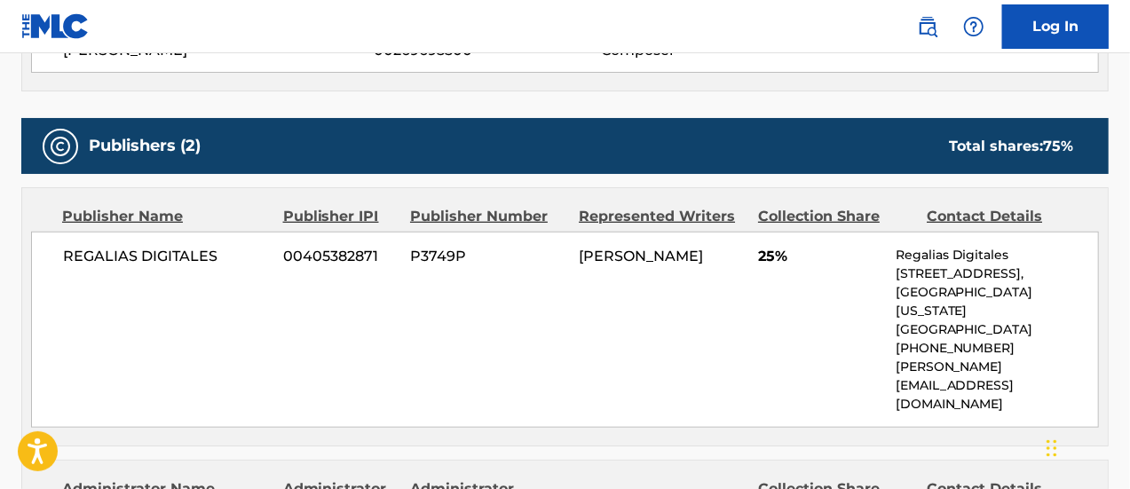
click at [582, 318] on div "REGALIAS DIGITALES 00405382871 P3749P [PERSON_NAME] 25% Regalias Digitales [STR…" at bounding box center [565, 330] width 1068 height 196
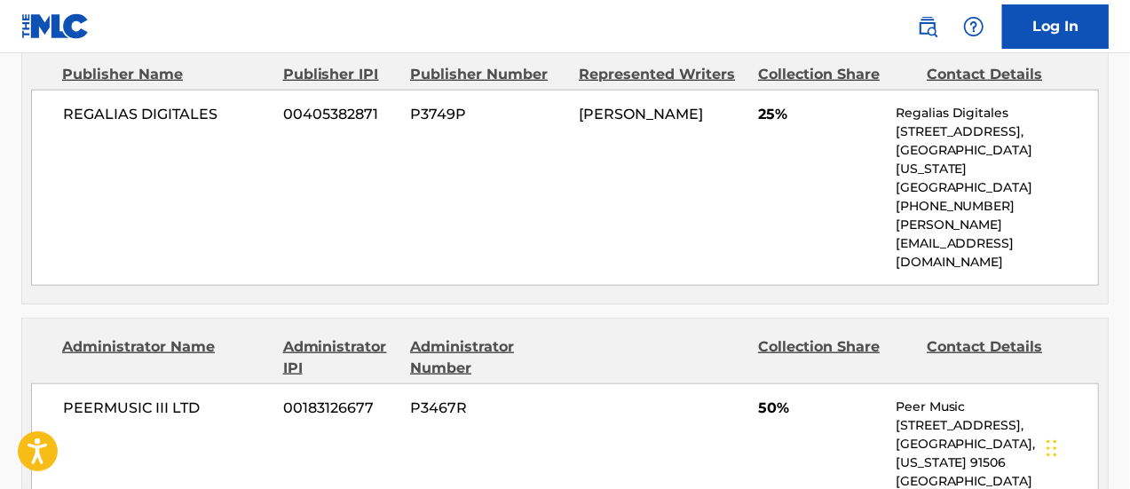
scroll to position [799, 0]
